Goal: Task Accomplishment & Management: Manage account settings

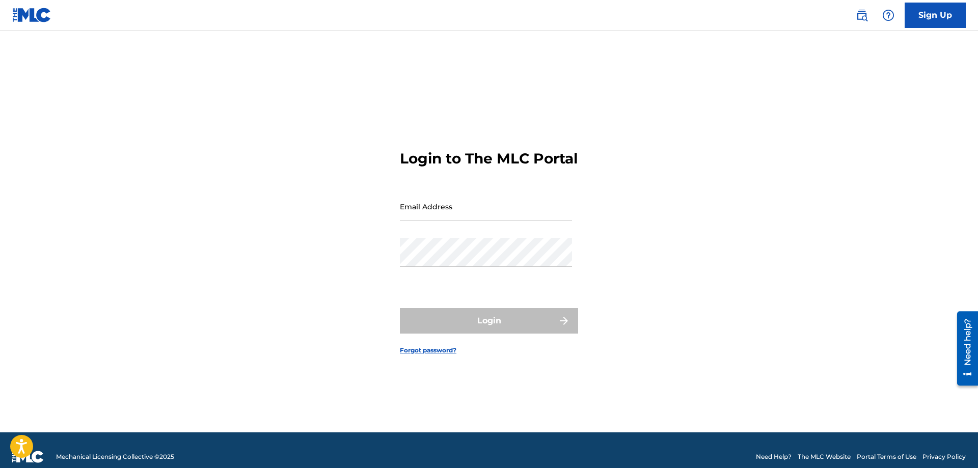
type input "[EMAIL_ADDRESS][DOMAIN_NAME]"
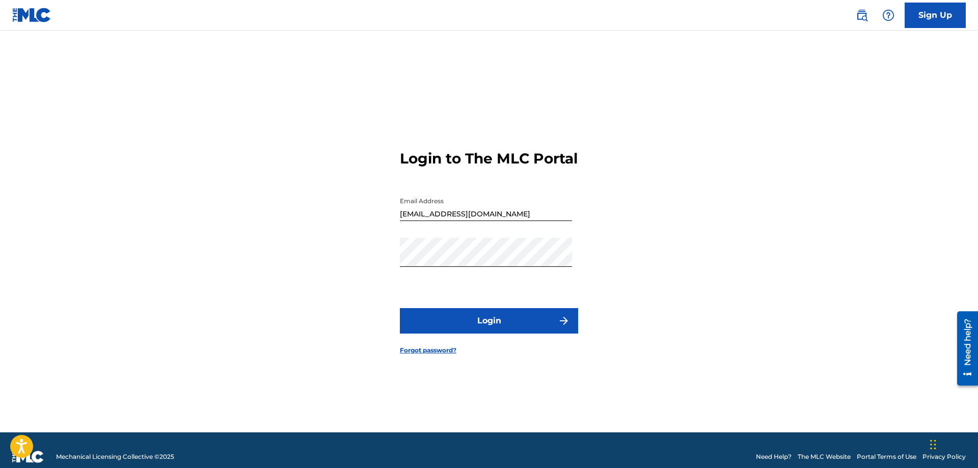
click at [498, 325] on button "Login" at bounding box center [489, 320] width 178 height 25
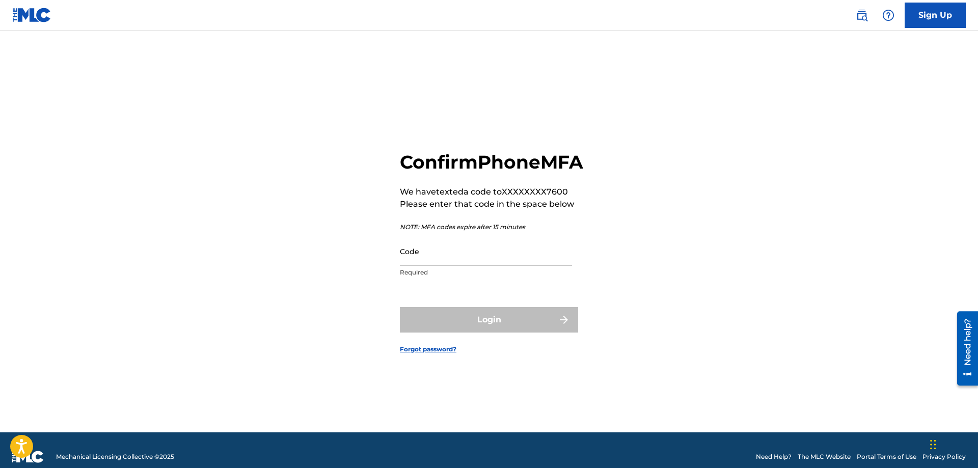
click at [475, 260] on input "Code" at bounding box center [486, 251] width 172 height 29
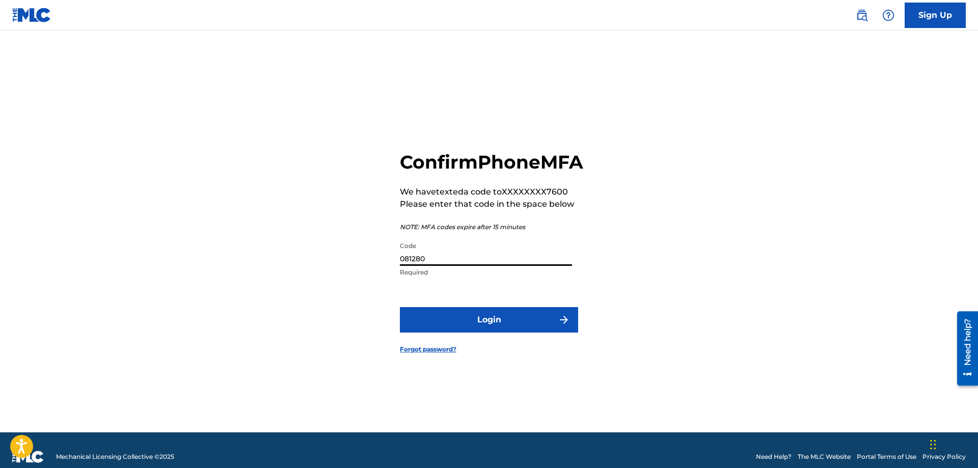
type input "081280"
click at [473, 333] on button "Login" at bounding box center [489, 319] width 178 height 25
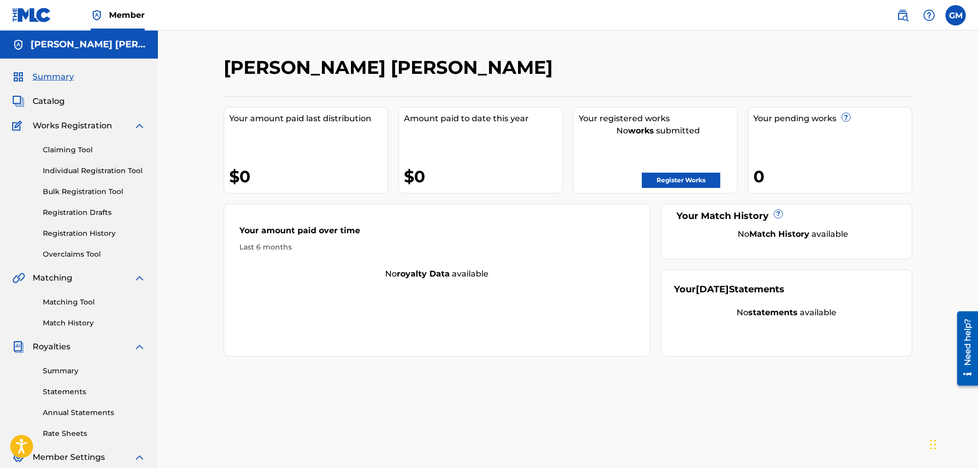
click at [499, 213] on div "Your amount paid over time Last 6 months" at bounding box center [437, 238] width 426 height 59
click at [303, 47] on div "[PERSON_NAME] [PERSON_NAME] Your amount paid last distribution $0 Amount paid t…" at bounding box center [568, 307] width 821 height 552
